Goal: Navigation & Orientation: Find specific page/section

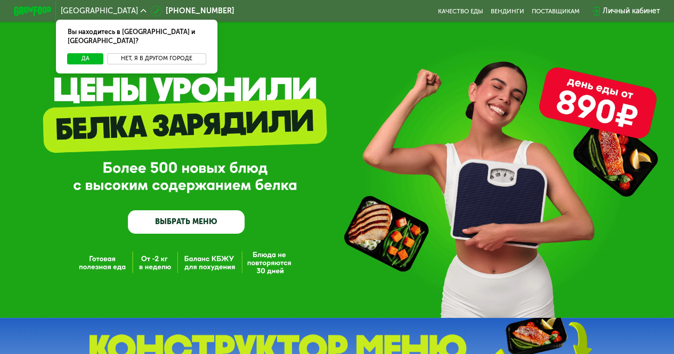
click at [150, 53] on button "Нет, я в другом городе" at bounding box center [156, 58] width 99 height 11
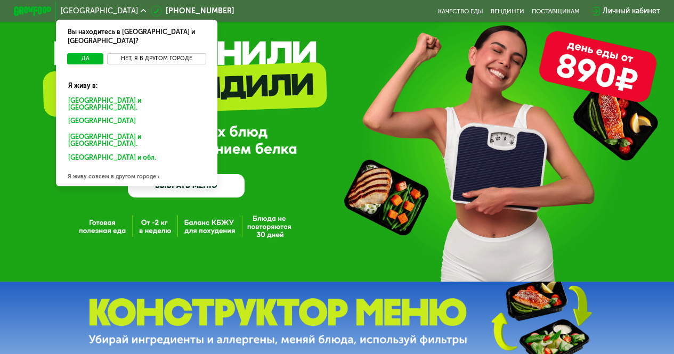
scroll to position [53, 0]
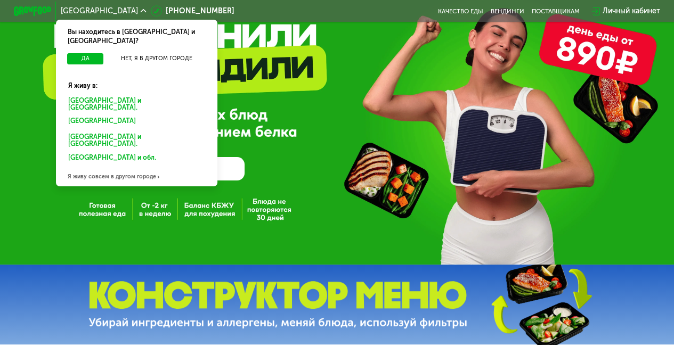
click at [123, 168] on div "Я живу совсем в другом городе" at bounding box center [136, 177] width 161 height 19
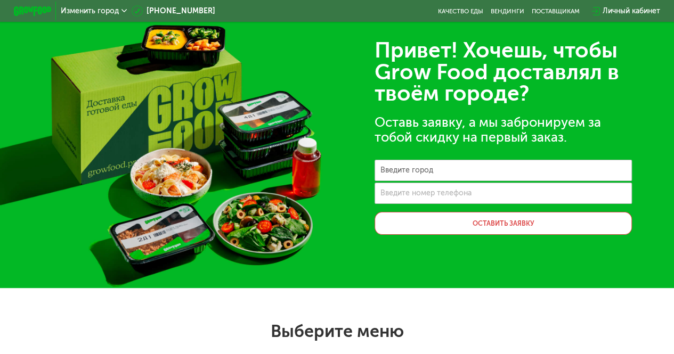
scroll to position [0, 0]
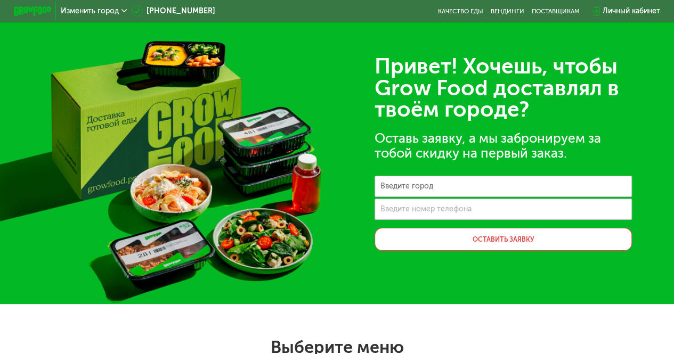
click at [426, 189] on label "Введите город" at bounding box center [406, 186] width 53 height 5
click at [426, 191] on input "Введите город" at bounding box center [503, 186] width 257 height 21
click at [409, 220] on input "Введите номер телефона" at bounding box center [503, 209] width 257 height 21
click at [443, 186] on input "Введите город" at bounding box center [503, 186] width 257 height 21
click at [105, 13] on span "Изменить город" at bounding box center [90, 10] width 58 height 7
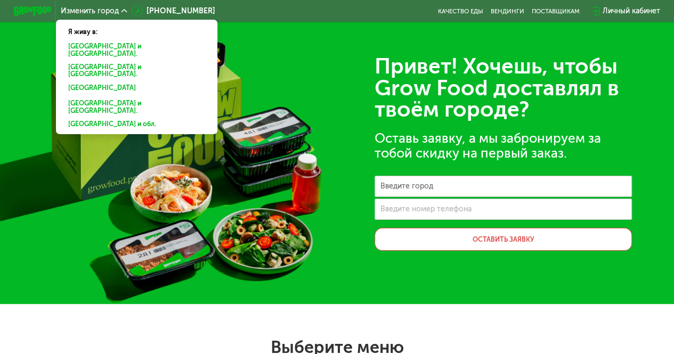
click at [300, 203] on div "Привет! Хочешь, чтобы Grow Food доставлял в твоём городе? Оставь заявку, а мы з…" at bounding box center [337, 152] width 674 height 304
